Goal: Information Seeking & Learning: Learn about a topic

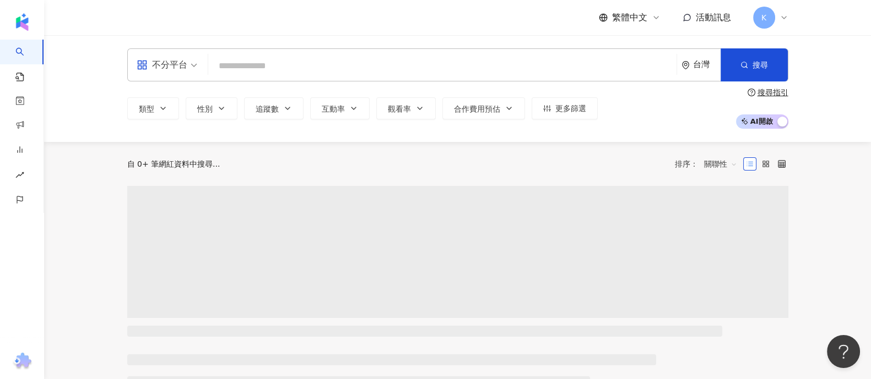
click at [269, 74] on input "search" at bounding box center [442, 66] width 459 height 21
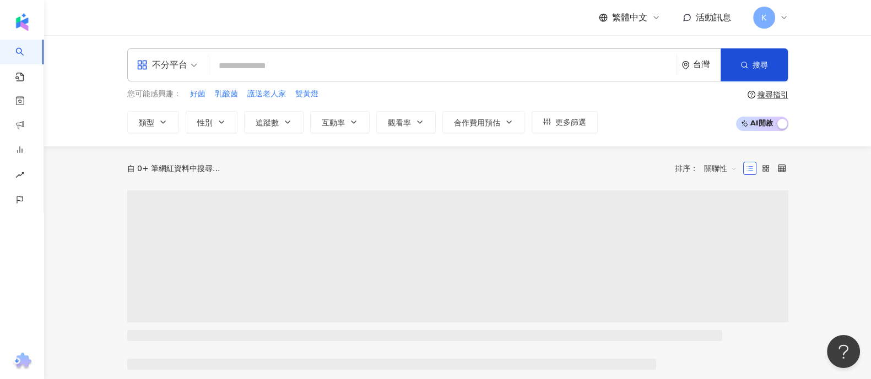
type input "**********"
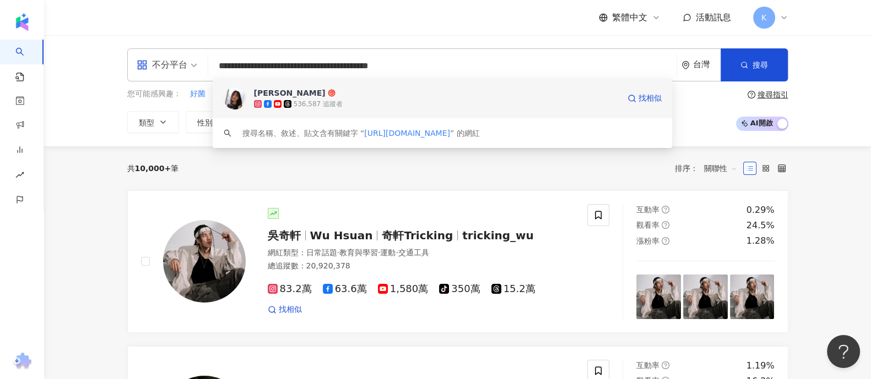
click at [306, 89] on span "席惟倫" at bounding box center [436, 93] width 365 height 11
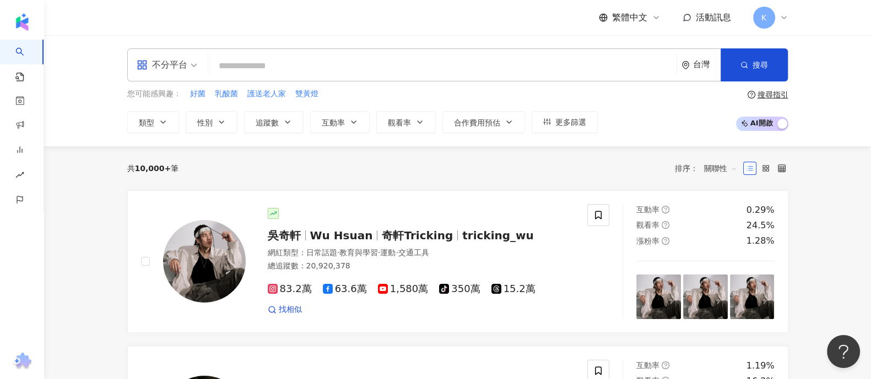
click at [294, 64] on input "search" at bounding box center [442, 66] width 459 height 21
click at [232, 77] on div "不分平台 台灣 搜尋 46104b63-4c7a-4bd8-b0a5-3f0b299ecc0a 席惟倫 536,587 追蹤者 搜尋名稱、敘述、貼文含有關鍵字…" at bounding box center [457, 64] width 661 height 33
click at [175, 67] on div "不分平台" at bounding box center [162, 65] width 51 height 18
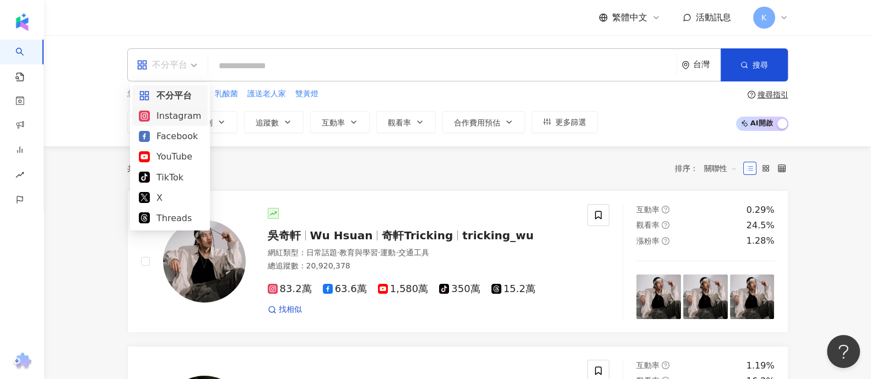
click at [180, 114] on div "Instagram" at bounding box center [170, 116] width 62 height 14
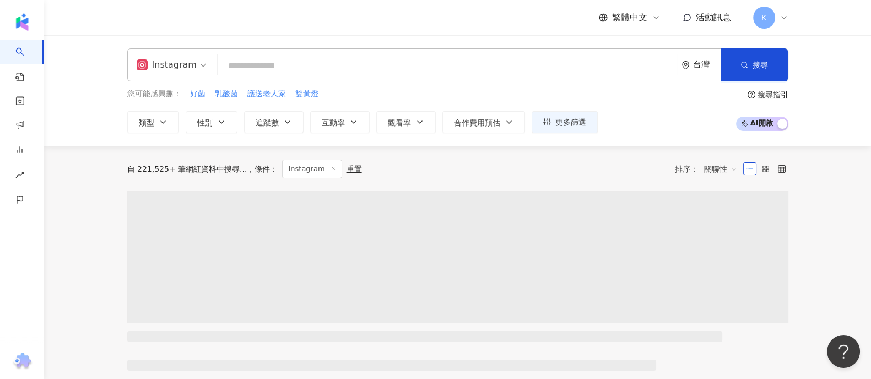
click at [198, 67] on span "Instagram" at bounding box center [172, 65] width 70 height 18
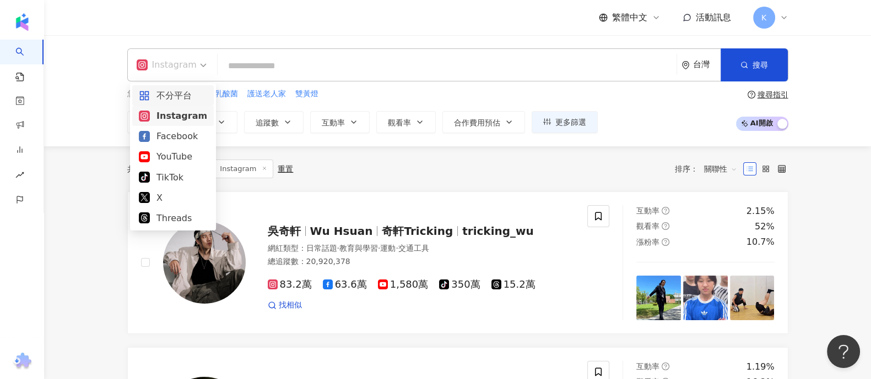
click at [184, 94] on div "不分平台" at bounding box center [173, 96] width 68 height 14
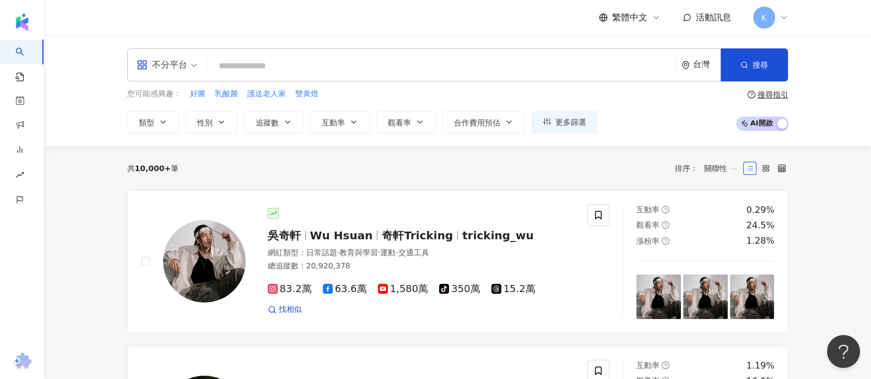
click at [292, 67] on input "search" at bounding box center [442, 66] width 459 height 21
click at [475, 122] on span "合作費用預估" at bounding box center [477, 122] width 46 height 9
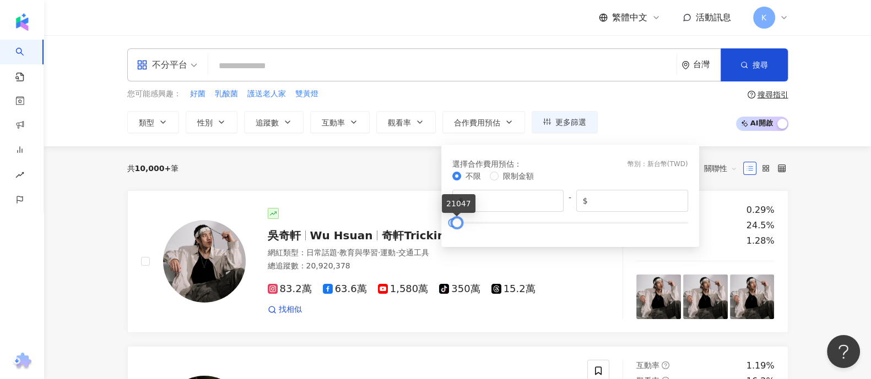
type input "*****"
drag, startPoint x: 685, startPoint y: 221, endPoint x: 456, endPoint y: 225, distance: 229.1
click at [456, 225] on div at bounding box center [458, 223] width 6 height 6
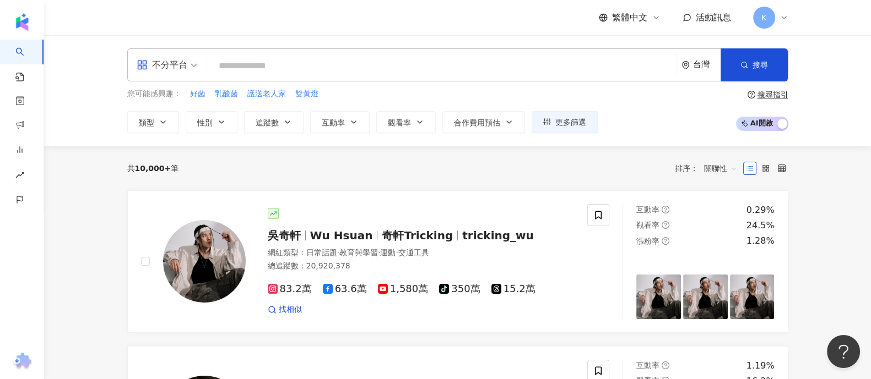
click at [653, 108] on div "您可能感興趣： 好菌 乳酸菌 護送老人家 雙黃燈 類型 性別 追蹤數 互動率 觀看率 合作費用預估 更多篩選 選擇合作費用預估 ： 幣別 ： 新台幣 ( TW…" at bounding box center [457, 110] width 661 height 45
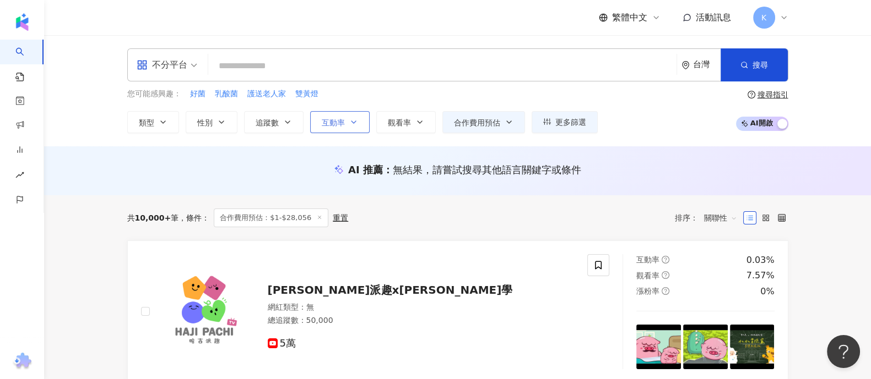
click at [341, 121] on span "互動率" at bounding box center [333, 122] width 23 height 9
drag, startPoint x: 302, startPoint y: 121, endPoint x: 285, endPoint y: 125, distance: 18.2
click at [286, 125] on button "追蹤數" at bounding box center [273, 122] width 59 height 22
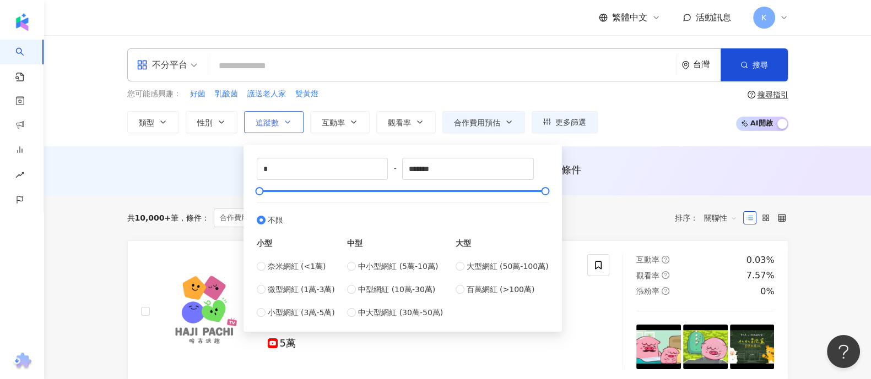
click at [285, 125] on icon "button" at bounding box center [287, 122] width 9 height 9
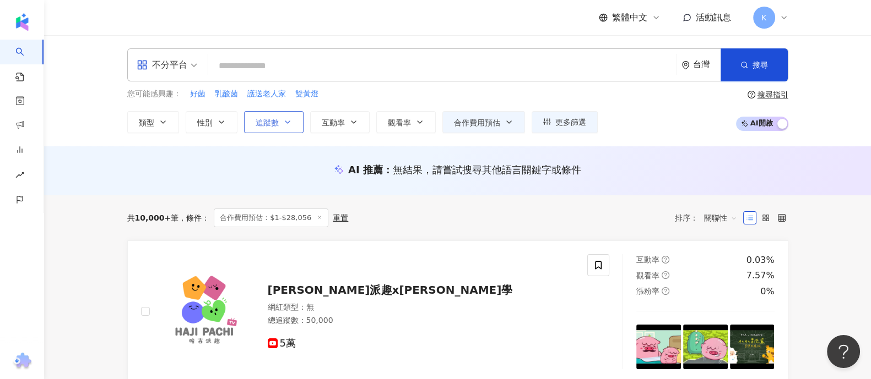
click at [285, 125] on icon "button" at bounding box center [287, 122] width 9 height 9
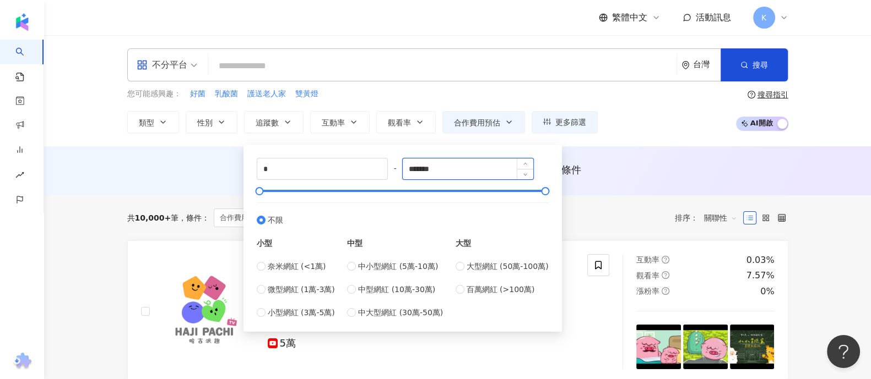
click at [446, 171] on input "*******" at bounding box center [468, 169] width 131 height 21
drag, startPoint x: 464, startPoint y: 169, endPoint x: 395, endPoint y: 165, distance: 68.9
click at [395, 165] on div "* - ******* 不限 小型 奈米網紅 (<1萬) 微型網紅 (1萬-3萬) 小型網紅 (3萬-5萬) 中型 中小型網紅 (5萬-10萬) 中型網紅 (…" at bounding box center [403, 238] width 292 height 161
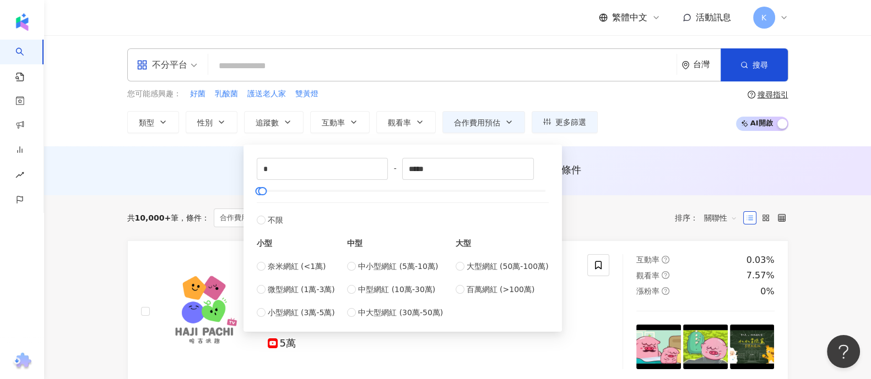
type input "****"
type input "*****"
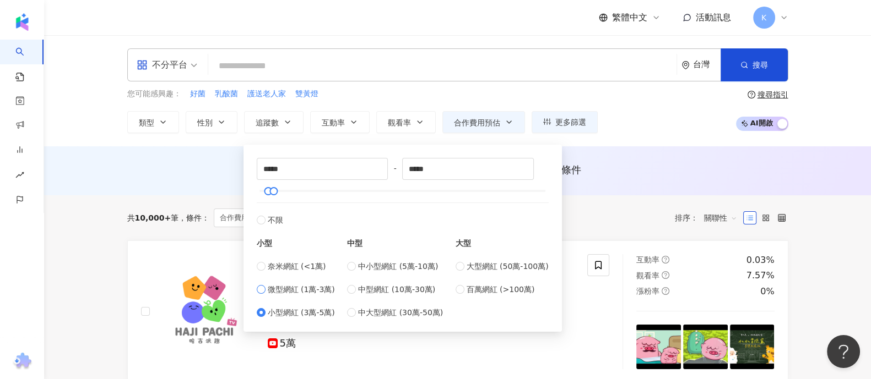
type input "*****"
type input "*"
type input "****"
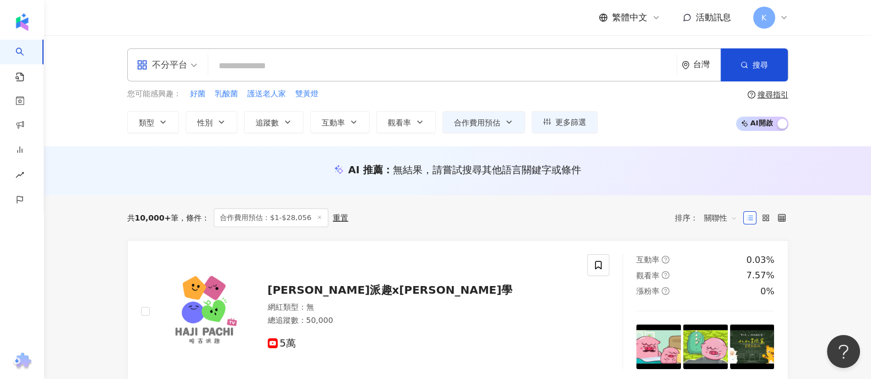
click at [146, 178] on div "AI 推薦 ： 無結果，請嘗試搜尋其他語言關鍵字或條件" at bounding box center [457, 173] width 705 height 20
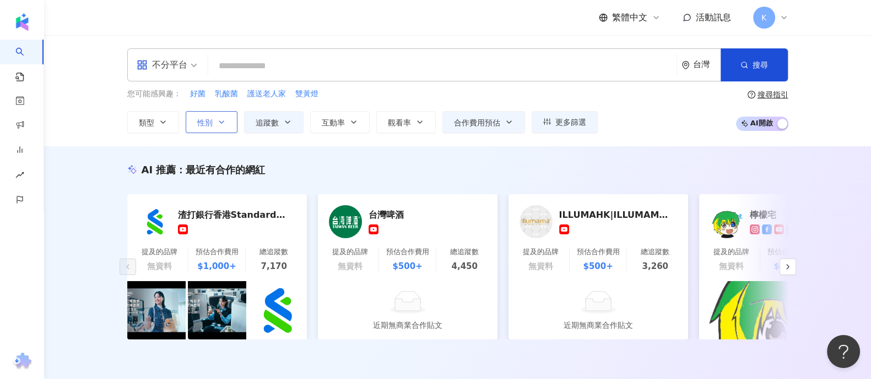
click at [199, 118] on span "性別" at bounding box center [204, 122] width 15 height 9
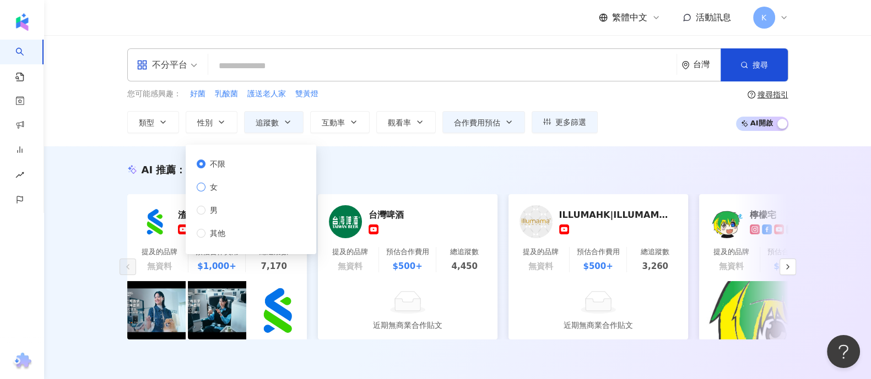
click at [212, 189] on span "女" at bounding box center [213, 187] width 17 height 12
click at [463, 90] on div "您可能感興趣： 好菌 乳酸菌 護送老人家 雙黃燈" at bounding box center [362, 94] width 470 height 12
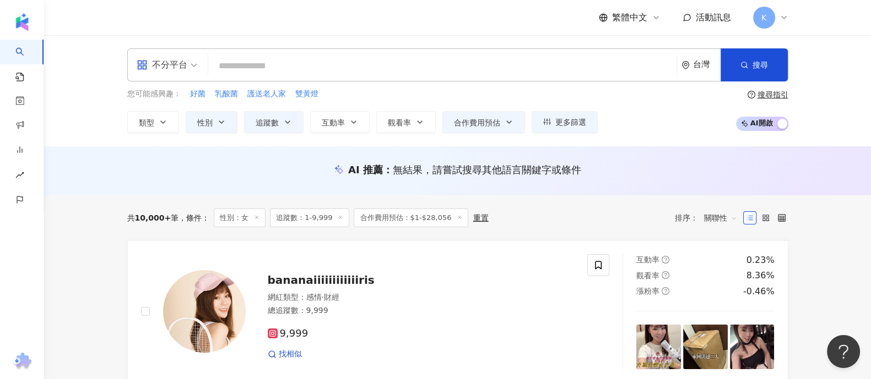
click at [255, 70] on input "search" at bounding box center [442, 66] width 459 height 21
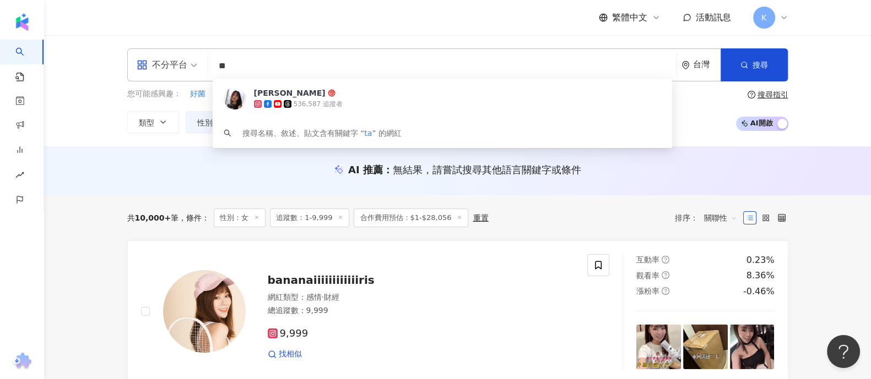
type input "*"
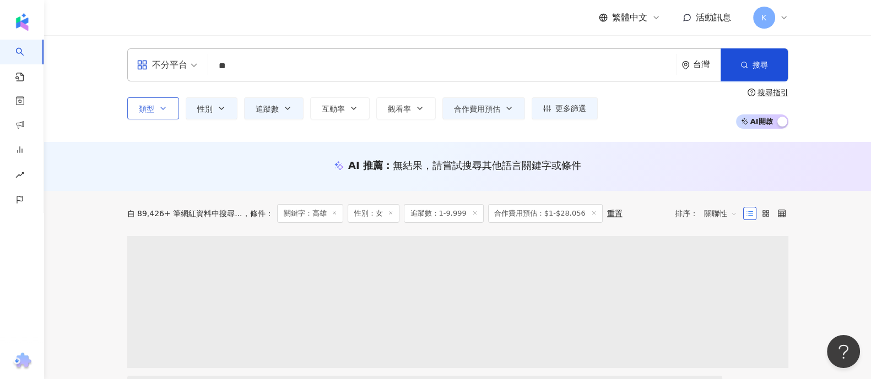
click at [156, 108] on button "類型" at bounding box center [153, 108] width 52 height 22
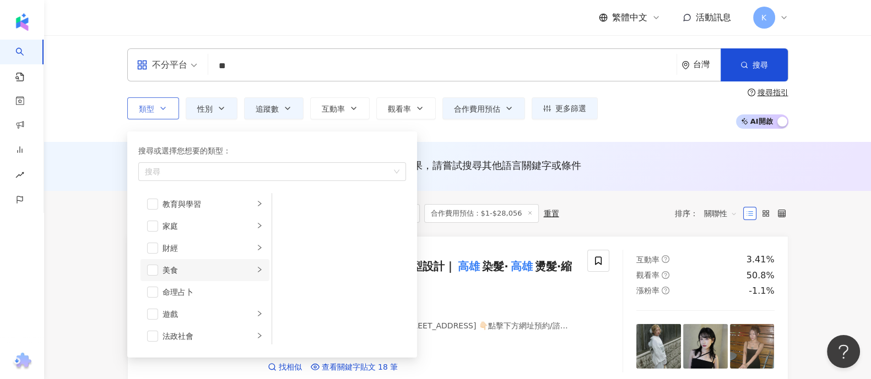
scroll to position [68, 0]
drag, startPoint x: 151, startPoint y: 246, endPoint x: 198, endPoint y: 278, distance: 56.7
click at [151, 246] on span "button" at bounding box center [152, 248] width 11 height 11
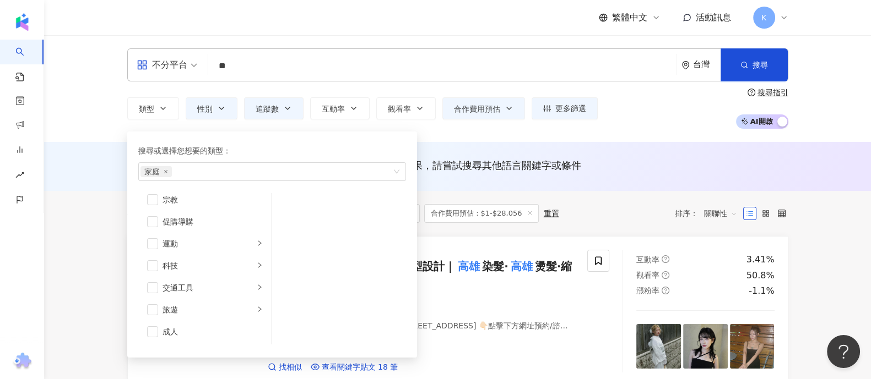
click at [80, 118] on div "不分平台 ** 台灣 搜尋 loading 搜尋名稱、敘述、貼文含有關鍵字 “ 高雄 ” 的網紅 類型 搜尋或選擇您想要的類型： 家庭 藝術與娛樂 美妝時尚 …" at bounding box center [457, 88] width 827 height 107
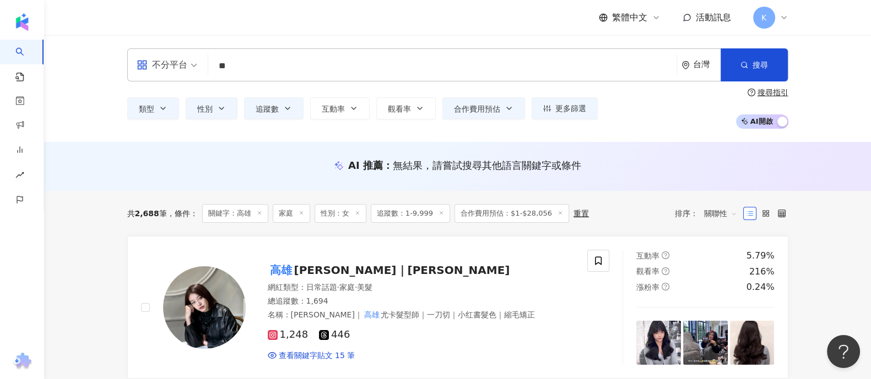
click at [218, 70] on input "**" at bounding box center [442, 66] width 459 height 21
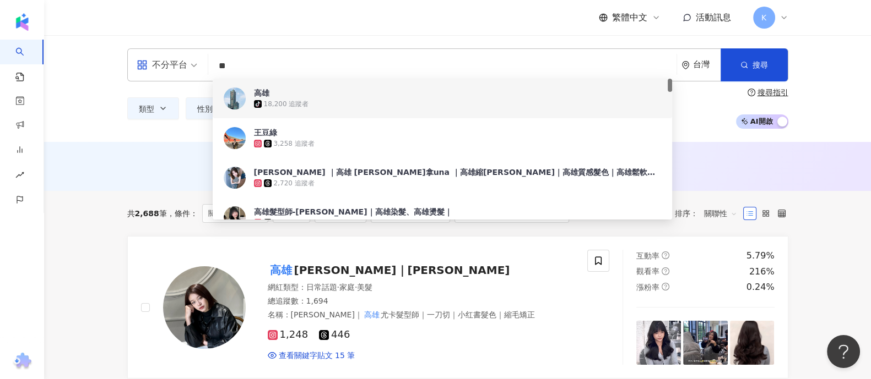
click at [281, 61] on input "**" at bounding box center [442, 66] width 459 height 21
paste input "search"
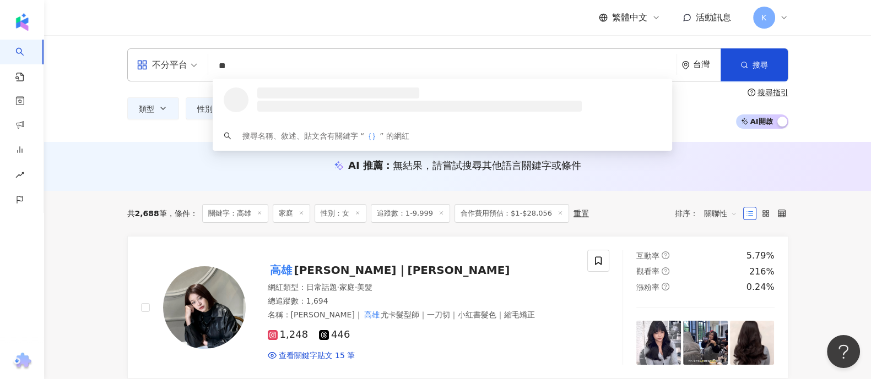
click at [226, 70] on input "**" at bounding box center [442, 66] width 459 height 21
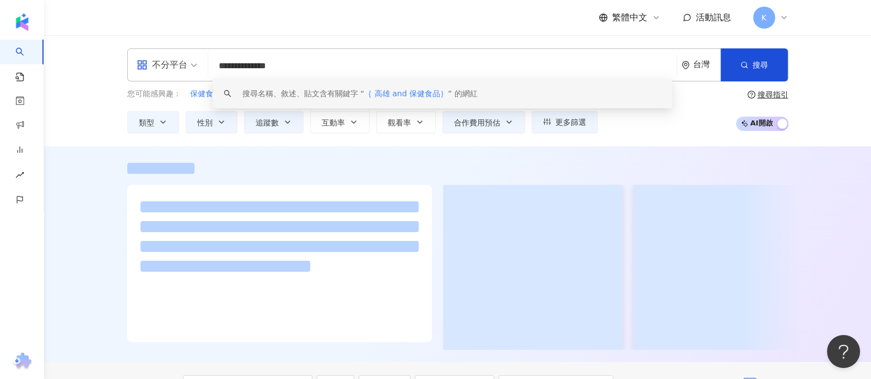
type input "**********"
click at [99, 248] on div at bounding box center [457, 254] width 827 height 216
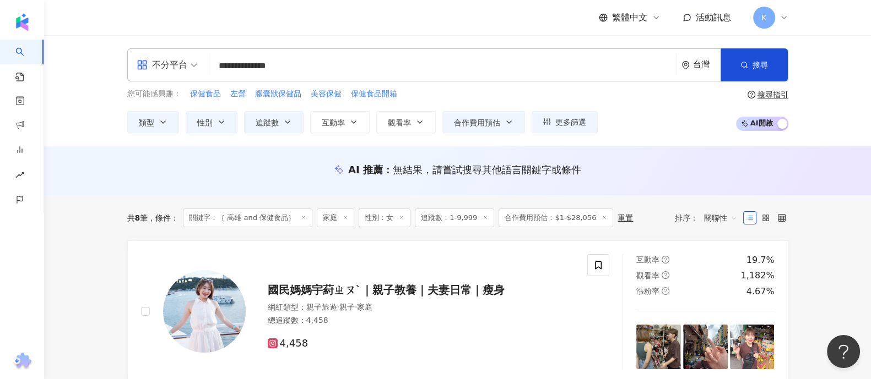
click at [453, 217] on span "追蹤數：1-9,999" at bounding box center [454, 218] width 79 height 19
click at [482, 219] on icon at bounding box center [485, 218] width 6 height 6
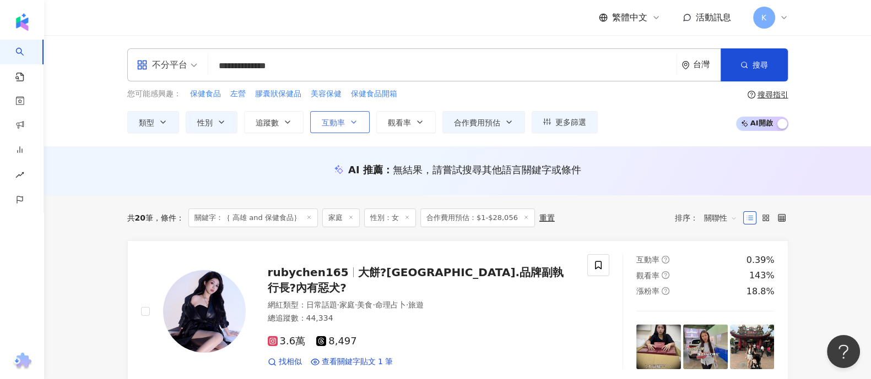
click at [339, 120] on span "互動率" at bounding box center [333, 122] width 23 height 9
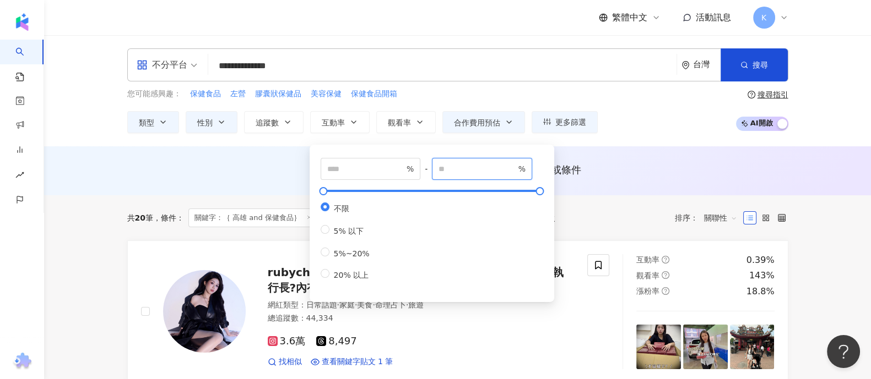
click at [463, 174] on input "number" at bounding box center [476, 169] width 77 height 12
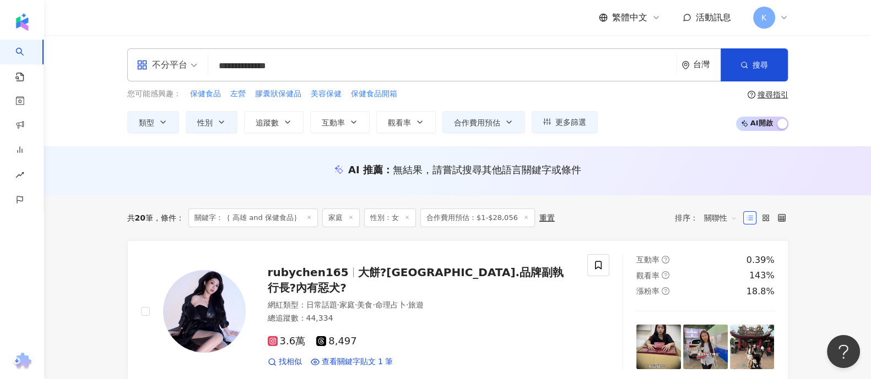
click at [293, 124] on button "追蹤數" at bounding box center [273, 122] width 59 height 22
type input "*******"
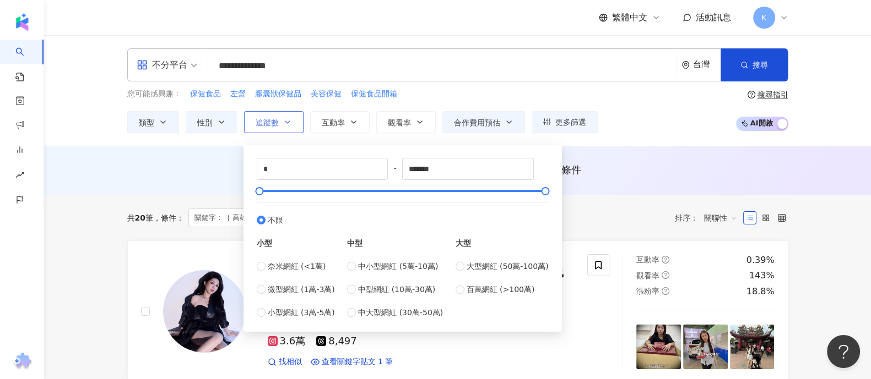
click at [293, 124] on button "追蹤數" at bounding box center [273, 122] width 59 height 22
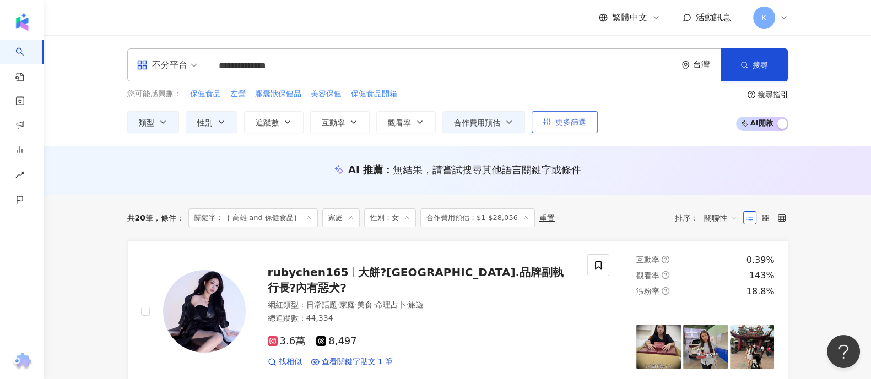
click at [555, 123] on span "更多篩選" at bounding box center [570, 122] width 31 height 9
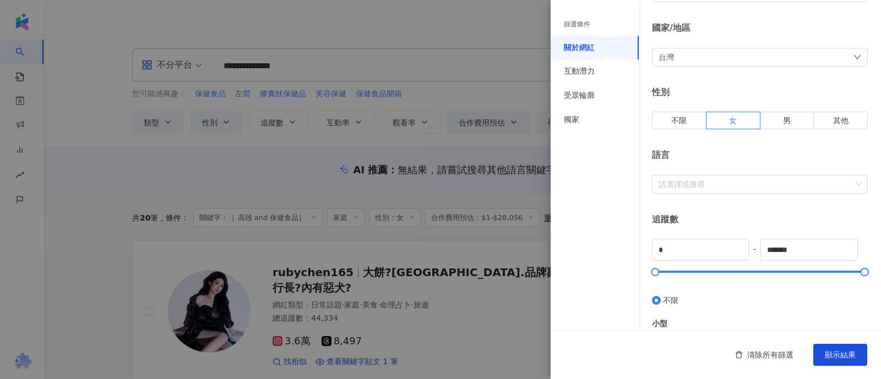
scroll to position [207, 0]
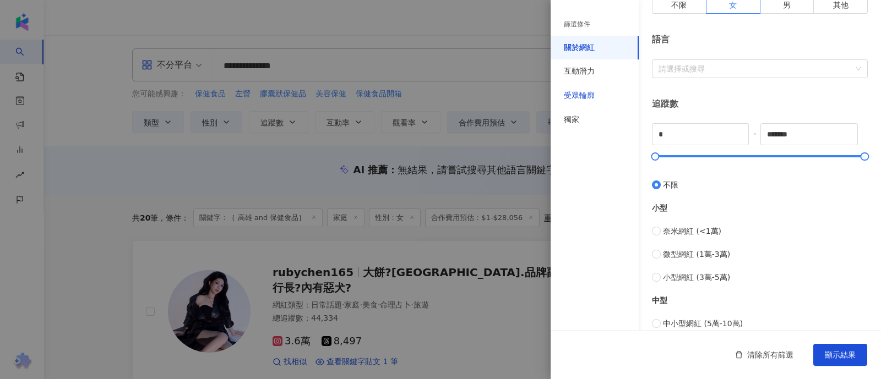
click at [591, 95] on div "受眾輪廓" at bounding box center [579, 95] width 31 height 11
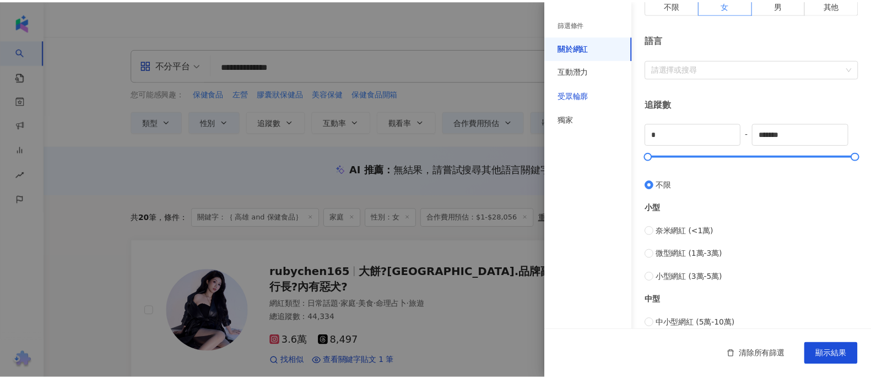
scroll to position [155, 0]
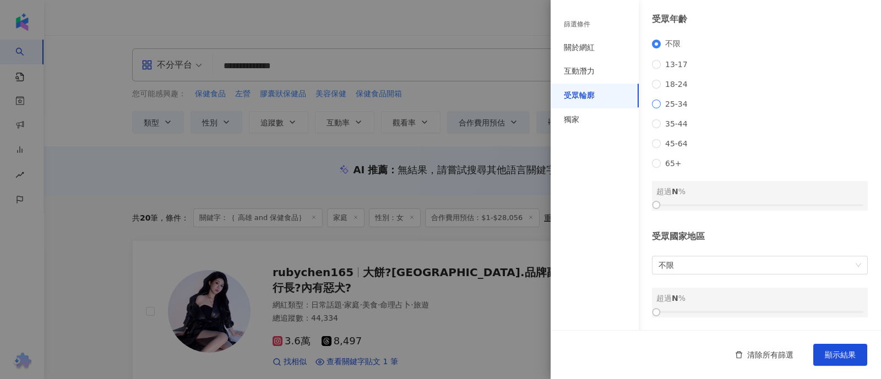
click at [677, 100] on span "25-34" at bounding box center [676, 104] width 31 height 9
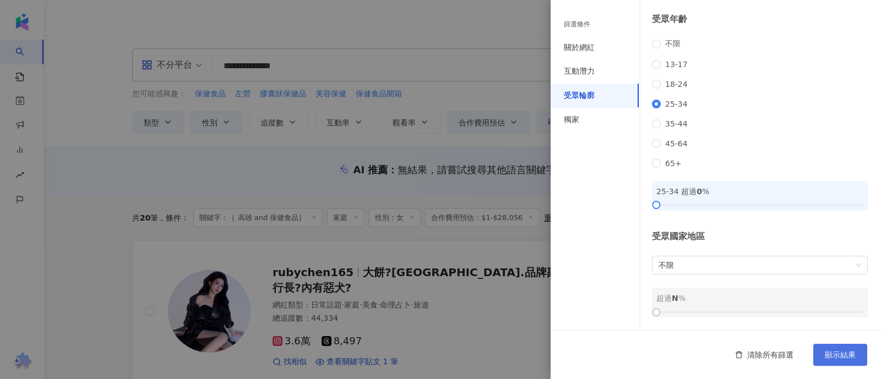
click at [854, 359] on span "顯示結果" at bounding box center [840, 355] width 31 height 9
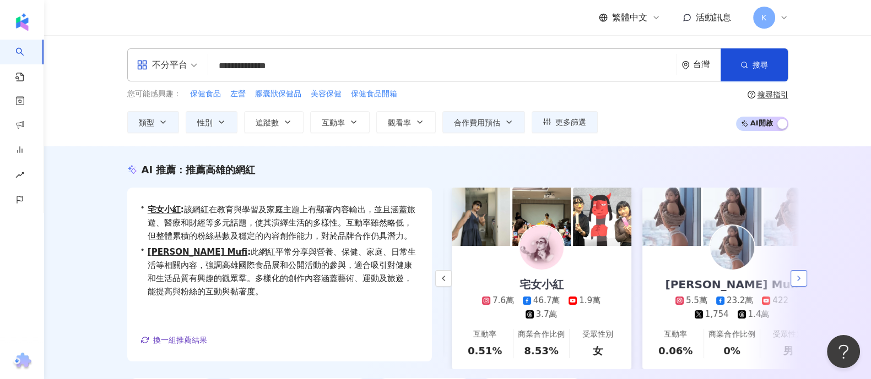
scroll to position [0, 190]
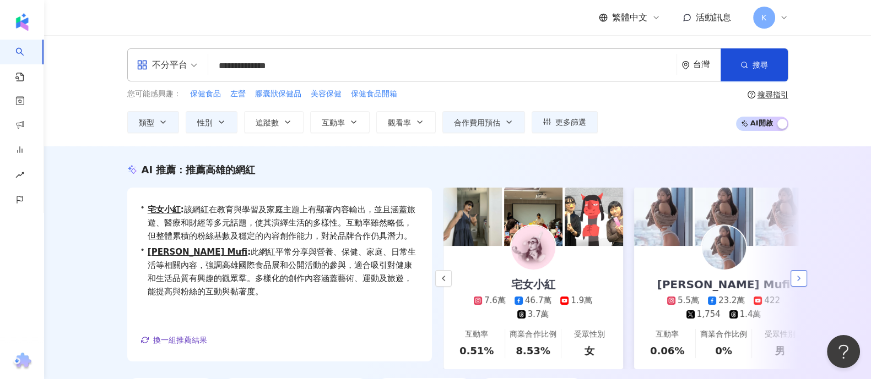
click at [801, 287] on button "button" at bounding box center [798, 278] width 17 height 17
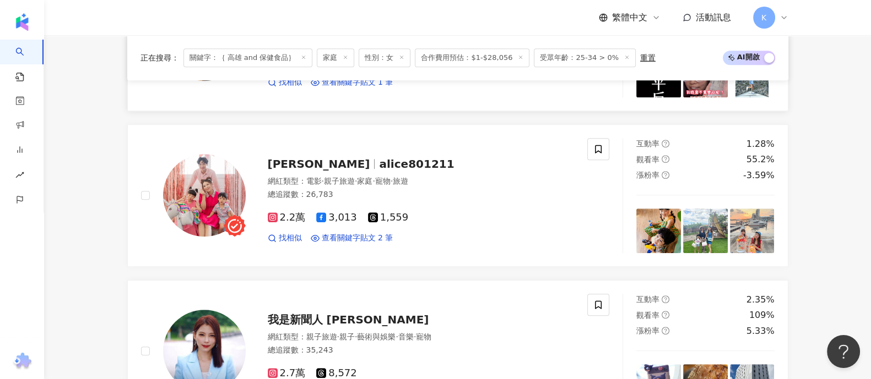
scroll to position [963, 0]
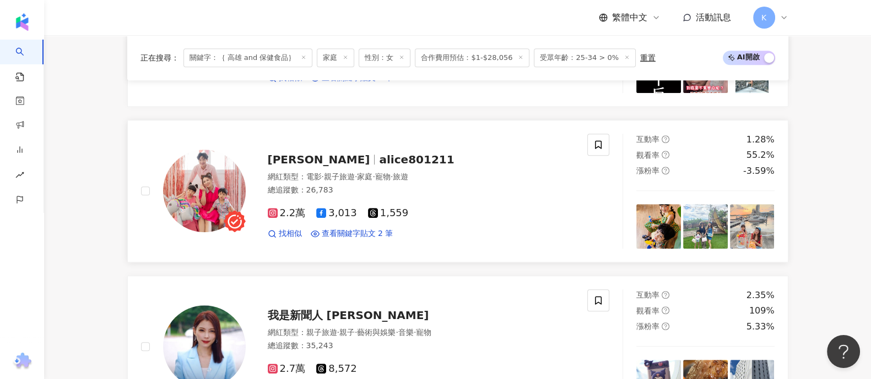
click at [379, 166] on span "alice801211" at bounding box center [416, 159] width 75 height 13
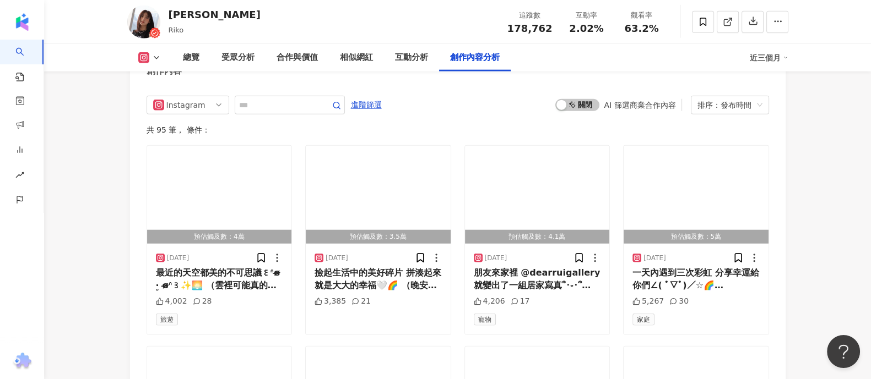
scroll to position [3441, 0]
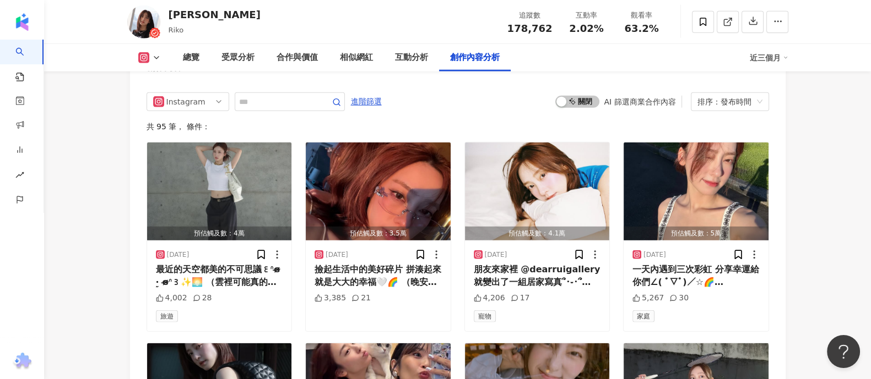
click at [588, 93] on div "啟動 關閉 AI 篩選商業合作內容 排序：發布時間" at bounding box center [661, 102] width 213 height 19
click at [587, 96] on span "啟動 關閉" at bounding box center [577, 102] width 44 height 12
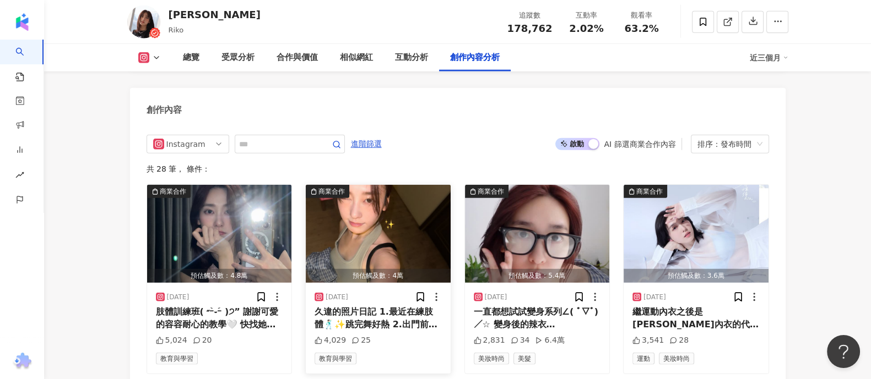
click at [352, 306] on div "久違的照片日記 1.最近在練肢體🕺🏻✨跳完舞好熱 2.出門前很滿意自己的妝容 用CCD拍一張 3.我家寶子最愛的小毛球 她叼著超可愛🥹嘴肉會凸出來 4.久久沒…" at bounding box center [377, 318] width 127 height 25
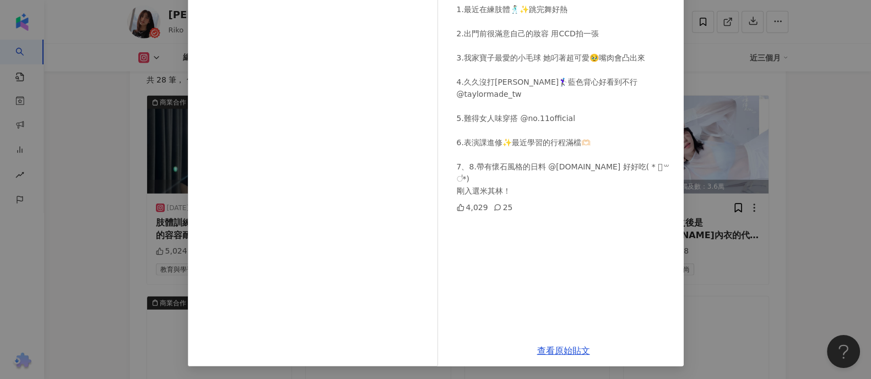
scroll to position [3537, 0]
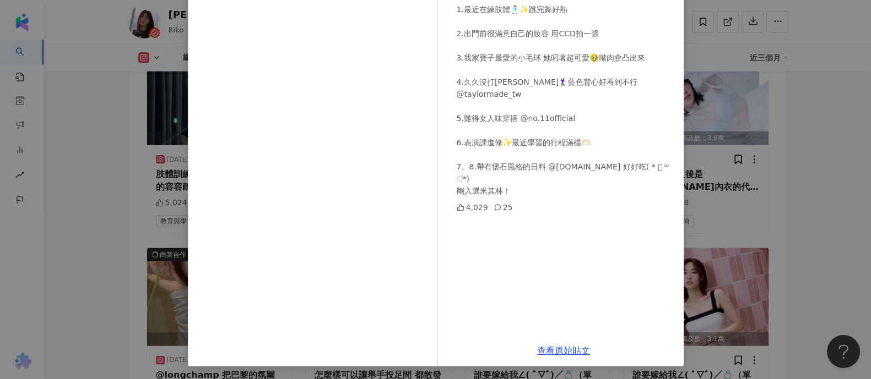
click at [796, 160] on div "席惟倫 2025/7/15 久違的照片日記 1.最近在練肢體🕺🏻✨跳完舞好熱 2.出門前很滿意自己的妝容 用CCD拍一張 3.我家寶子最愛的小毛球 她叼著超可…" at bounding box center [435, 189] width 871 height 379
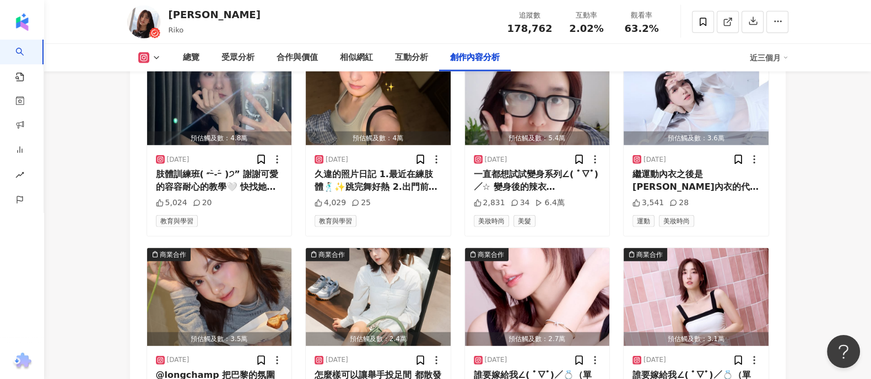
click at [147, 59] on icon at bounding box center [143, 57] width 11 height 11
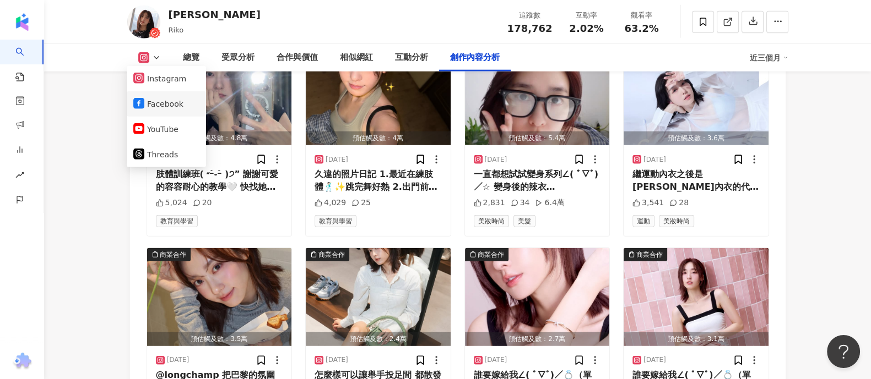
click at [177, 101] on button "Facebook" at bounding box center [166, 103] width 66 height 15
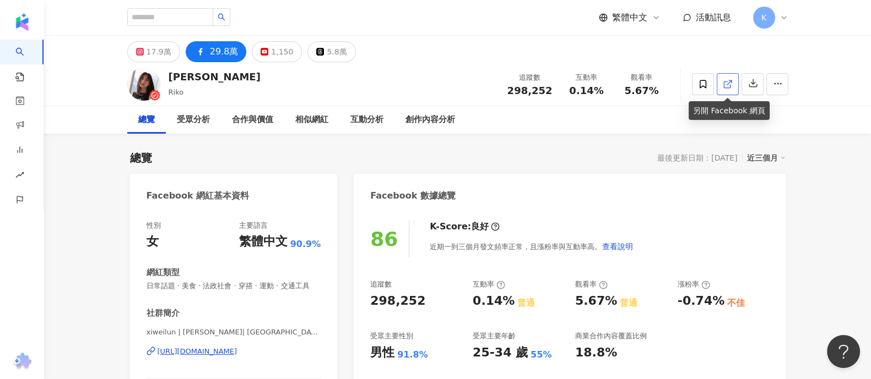
click at [738, 83] on link at bounding box center [727, 84] width 22 height 22
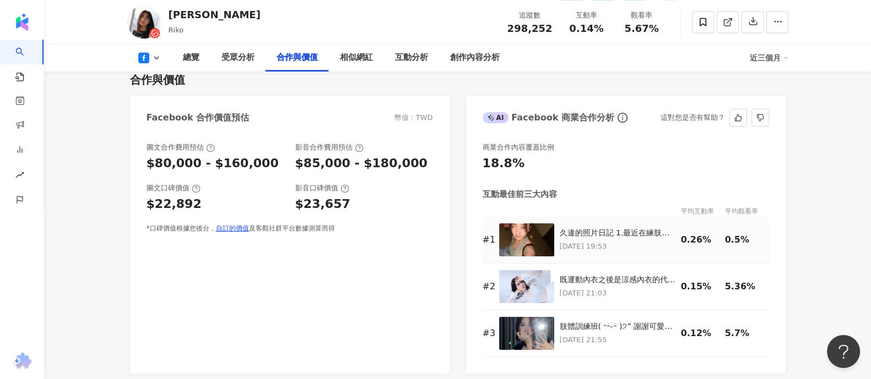
scroll to position [908, 0]
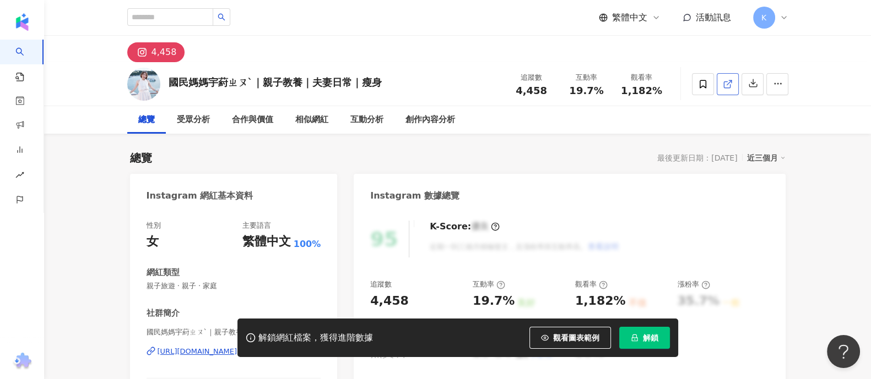
click at [727, 83] on line at bounding box center [728, 82] width 4 height 4
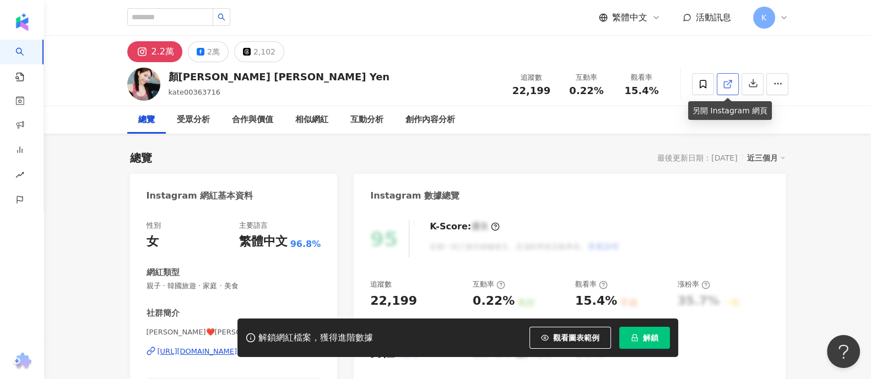
click at [724, 86] on icon at bounding box center [727, 85] width 6 height 6
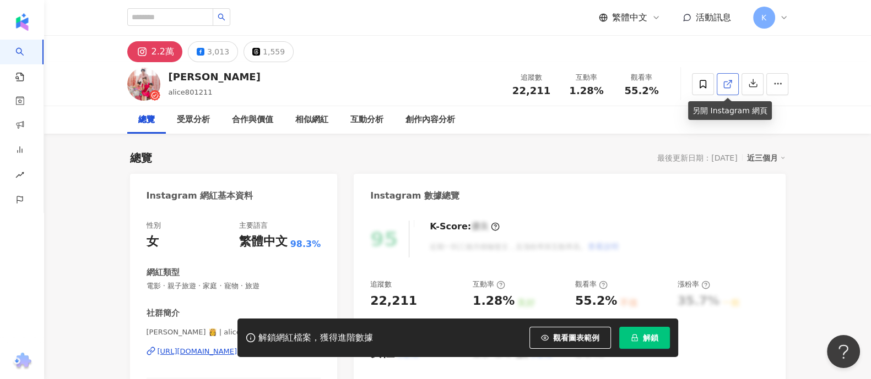
click at [731, 84] on icon at bounding box center [728, 84] width 10 height 10
